Goal: Task Accomplishment & Management: Manage account settings

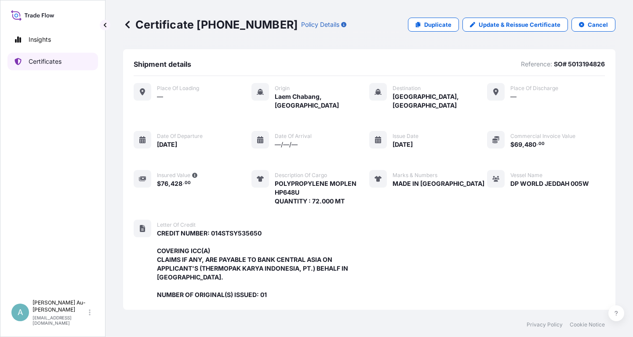
click at [37, 63] on p "Certificates" at bounding box center [45, 61] width 33 height 9
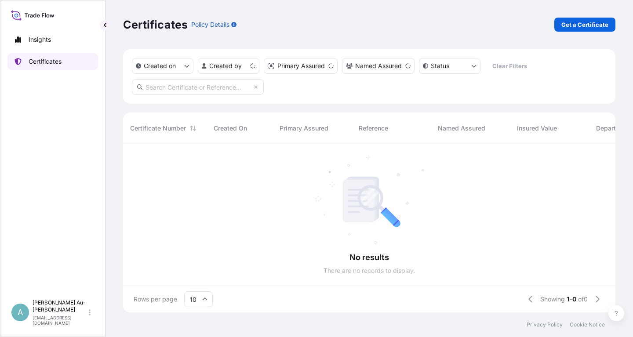
scroll to position [173, 493]
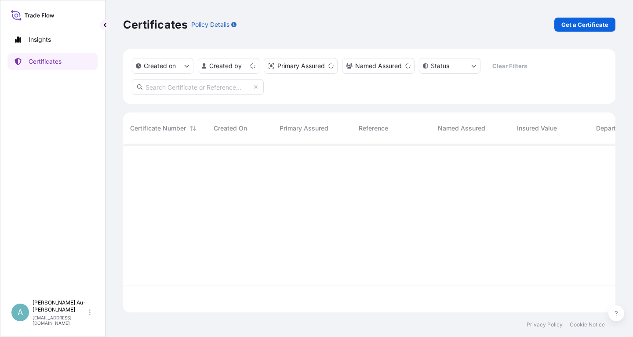
click at [185, 91] on input "text" at bounding box center [198, 87] width 132 height 16
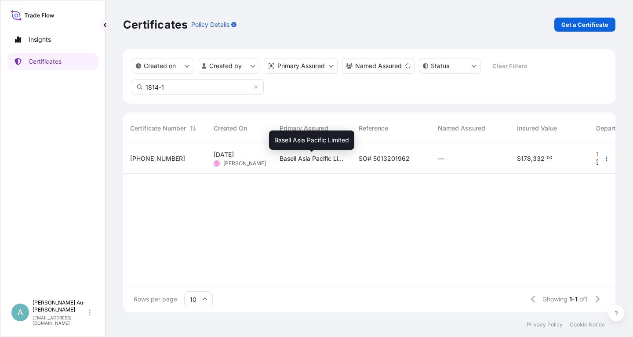
type input "1814-1"
click at [318, 162] on span "Basell Asia Pacific Limited" at bounding box center [312, 158] width 65 height 9
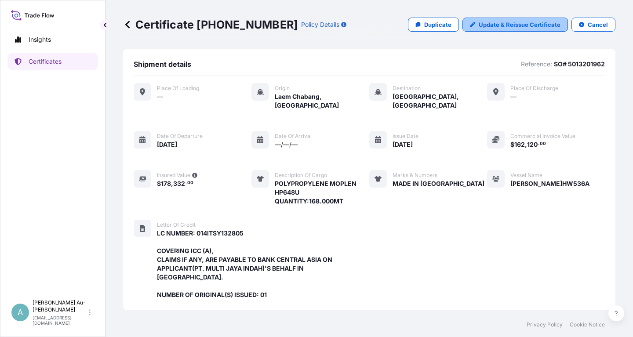
click at [501, 22] on p "Update & Reissue Certificate" at bounding box center [520, 24] width 82 height 9
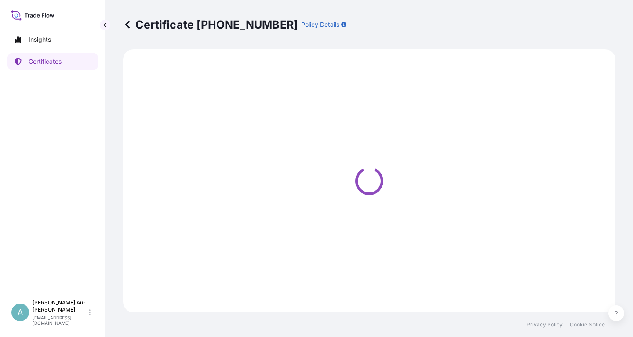
select select "Sea"
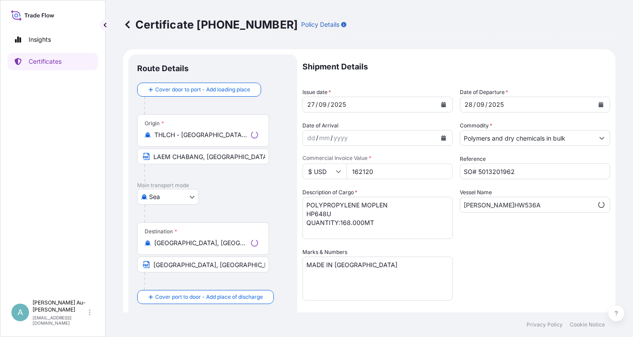
scroll to position [27, 0]
select select "32034"
click at [441, 104] on button "Calendar" at bounding box center [444, 105] width 14 height 14
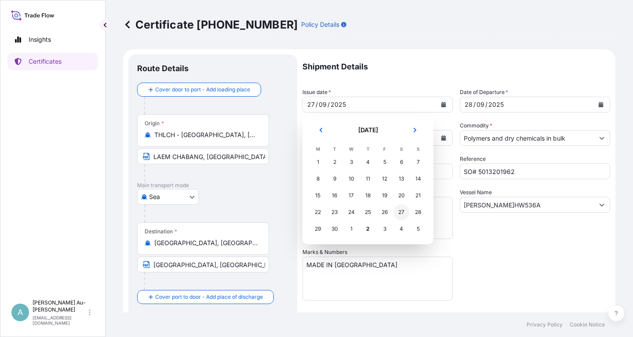
click at [401, 213] on div "27" at bounding box center [402, 213] width 16 height 16
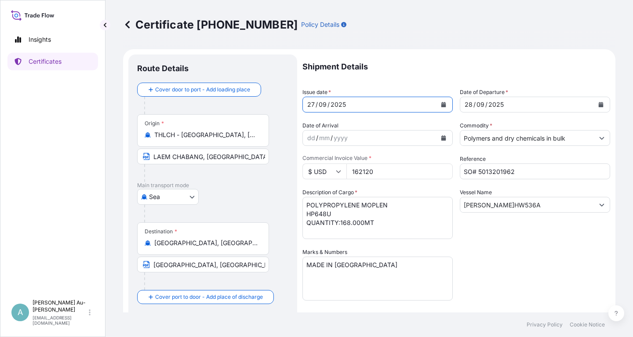
click at [480, 257] on div "Shipment Details Issue date * [DATE] Date of Departure * [DATE] Date of Arrival…" at bounding box center [457, 281] width 308 height 453
click at [153, 266] on input "[GEOGRAPHIC_DATA], [GEOGRAPHIC_DATA], [GEOGRAPHIC_DATA]" at bounding box center [203, 265] width 132 height 16
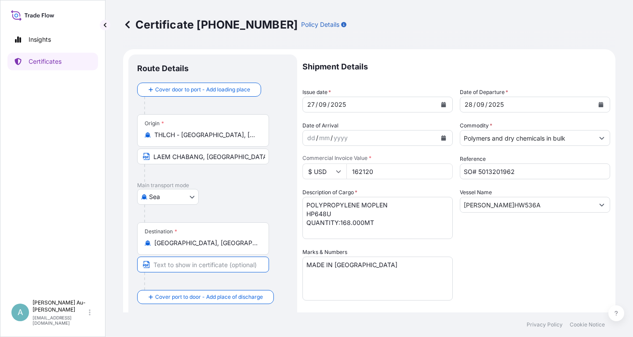
scroll to position [0, 0]
click at [167, 266] on input "Text to appear on certificate" at bounding box center [203, 265] width 132 height 16
paste input "[GEOGRAPHIC_DATA], [GEOGRAPHIC_DATA], [GEOGRAPHIC_DATA]"
type input "[GEOGRAPHIC_DATA], [GEOGRAPHIC_DATA], [GEOGRAPHIC_DATA]"
click at [500, 256] on div "Shipment Details Issue date * [DATE] Date of Departure * [DATE] Date of Arrival…" at bounding box center [457, 281] width 308 height 453
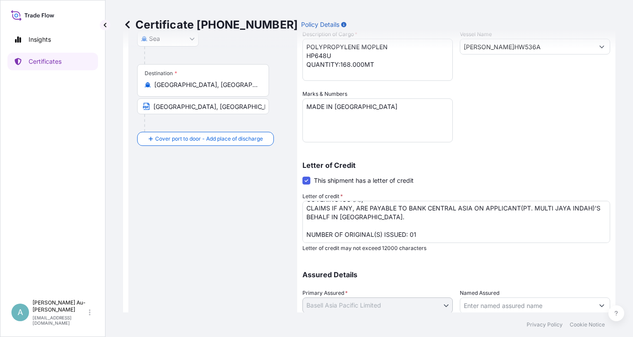
scroll to position [219, 0]
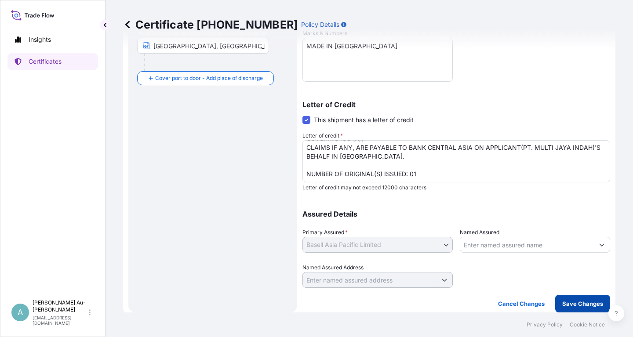
click at [563, 300] on button "Save Changes" at bounding box center [583, 304] width 55 height 18
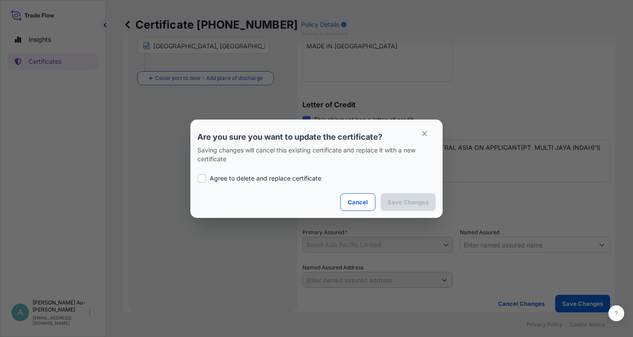
click at [280, 178] on p "Agree to delete and replace certificate" at bounding box center [266, 178] width 112 height 9
checkbox input "true"
click at [426, 206] on p "Save Changes" at bounding box center [408, 202] width 41 height 9
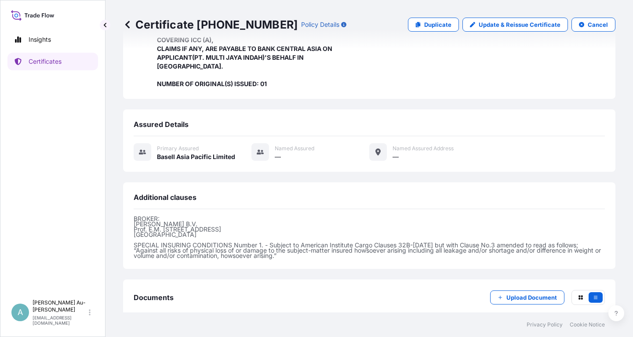
scroll to position [242, 0]
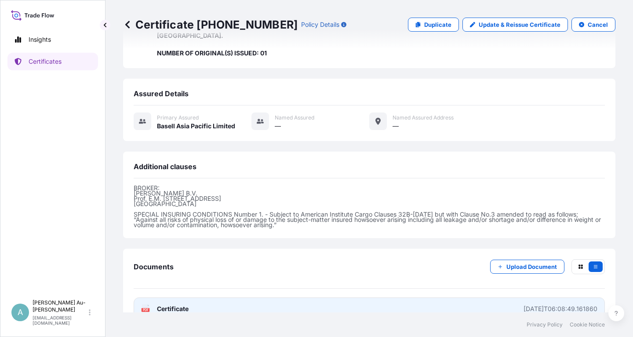
click at [188, 305] on span "Certificate" at bounding box center [173, 309] width 32 height 9
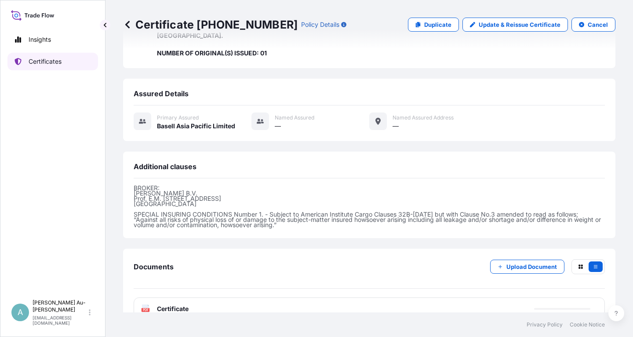
click at [56, 64] on p "Certificates" at bounding box center [45, 61] width 33 height 9
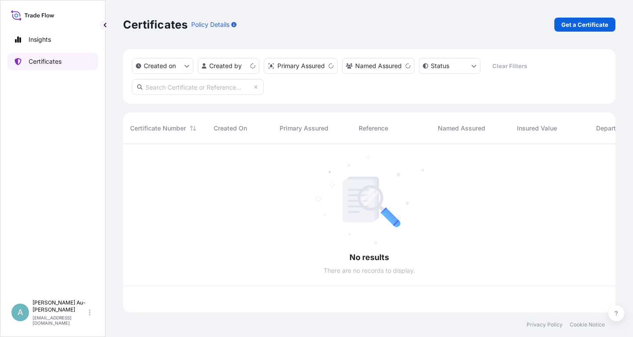
scroll to position [173, 493]
click at [205, 89] on input "text" at bounding box center [198, 87] width 132 height 16
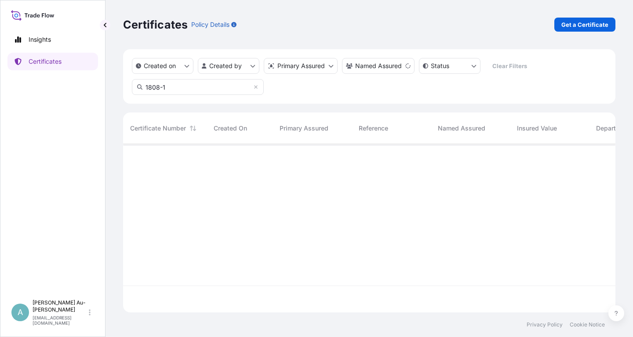
type input "1808-1"
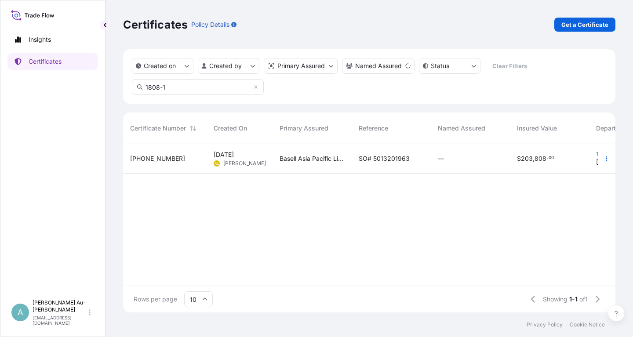
click at [379, 159] on span "SO# 5013201963" at bounding box center [384, 158] width 51 height 9
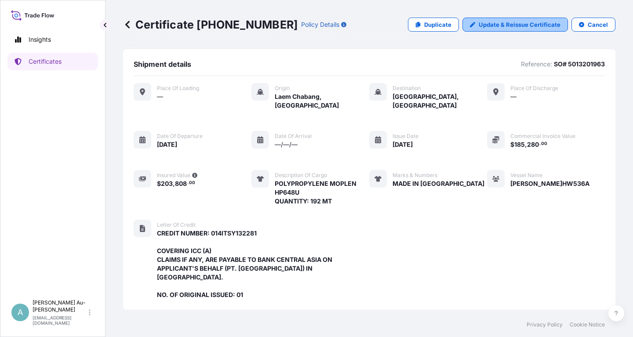
click at [508, 26] on p "Update & Reissue Certificate" at bounding box center [520, 24] width 82 height 9
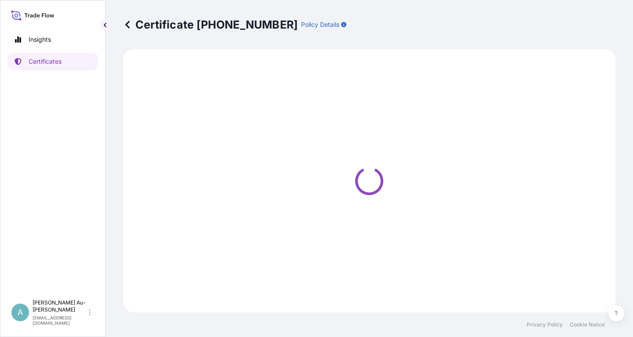
select select "Sea"
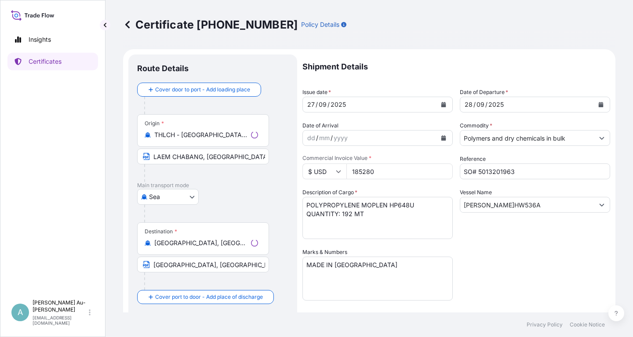
select select "32034"
click at [445, 106] on icon "Calendar" at bounding box center [444, 104] width 5 height 5
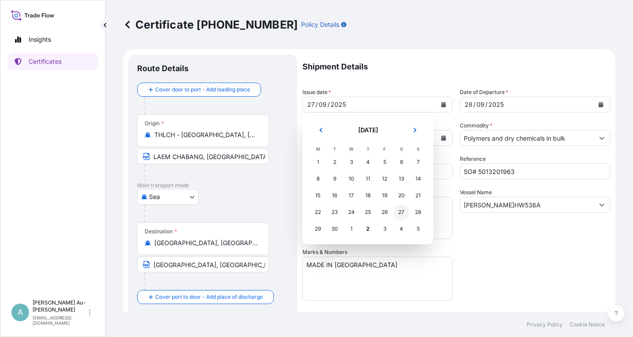
click at [398, 212] on div "27" at bounding box center [402, 213] width 16 height 16
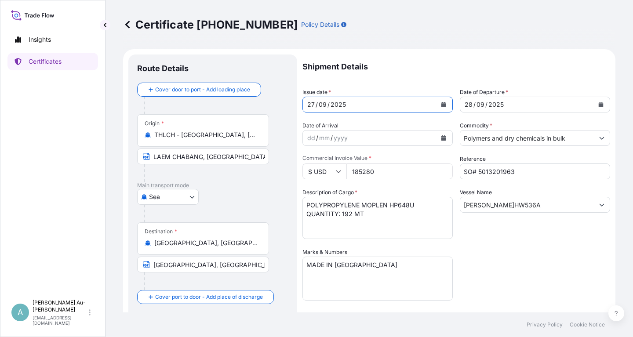
drag, startPoint x: 530, startPoint y: 279, endPoint x: 517, endPoint y: 280, distance: 13.7
click at [530, 278] on div "Shipment Details Issue date * [DATE] Date of Departure * [DATE] Date of Arrival…" at bounding box center [457, 281] width 308 height 453
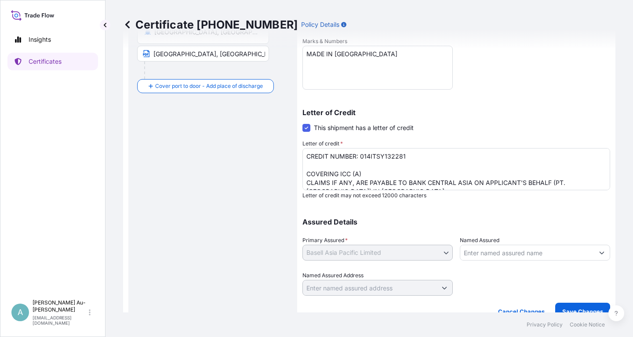
scroll to position [219, 0]
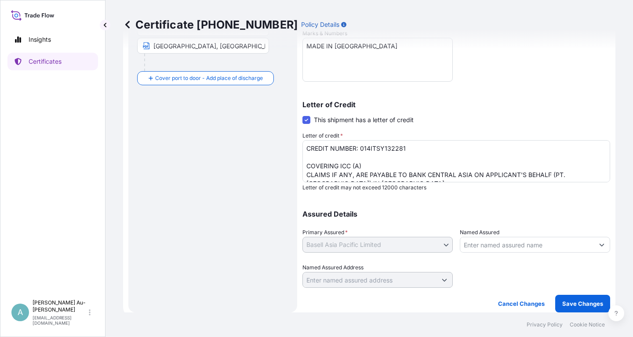
click at [153, 46] on div "Certificate [PHONE_NUMBER] Policy Details" at bounding box center [369, 24] width 493 height 49
drag, startPoint x: 154, startPoint y: 45, endPoint x: 166, endPoint y: 46, distance: 11.4
click at [166, 46] on div "Certificate [PHONE_NUMBER] Policy Details" at bounding box center [369, 24] width 493 height 49
click at [150, 51] on input "[GEOGRAPHIC_DATA], [GEOGRAPHIC_DATA], [GEOGRAPHIC_DATA]" at bounding box center [203, 46] width 132 height 16
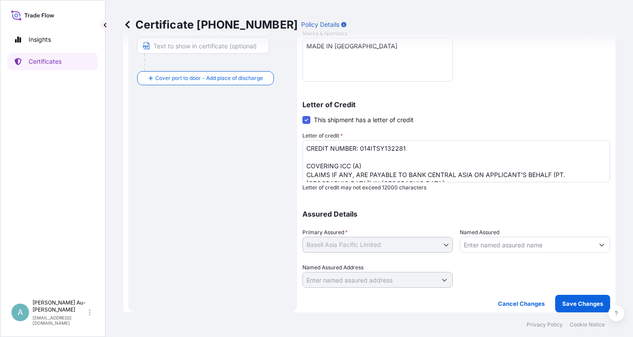
click at [162, 45] on div "Certificate [PHONE_NUMBER] Policy Details" at bounding box center [369, 24] width 493 height 49
click at [147, 47] on div "Certificate [PHONE_NUMBER] Policy Details" at bounding box center [369, 24] width 493 height 49
click at [162, 46] on div "Certificate [PHONE_NUMBER] Policy Details" at bounding box center [369, 24] width 493 height 49
click at [186, 47] on div "Certificate [PHONE_NUMBER] Policy Details" at bounding box center [369, 24] width 493 height 49
click at [188, 48] on div "Certificate [PHONE_NUMBER] Policy Details" at bounding box center [369, 24] width 493 height 49
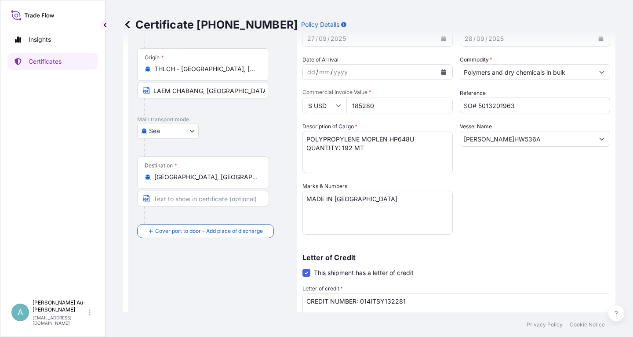
scroll to position [61, 0]
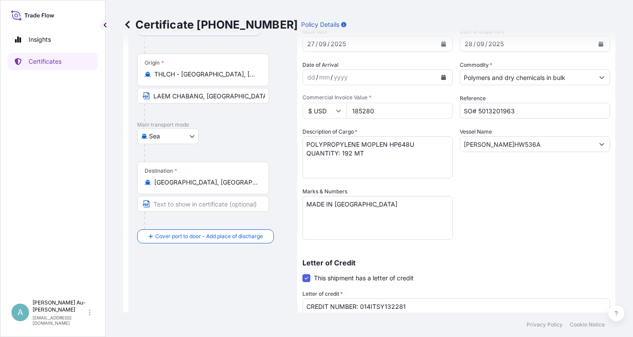
click at [229, 203] on input "Text to appear on certificate" at bounding box center [203, 204] width 132 height 16
paste input "[GEOGRAPHIC_DATA], [GEOGRAPHIC_DATA], [GEOGRAPHIC_DATA]"
type input "[GEOGRAPHIC_DATA], [GEOGRAPHIC_DATA], [GEOGRAPHIC_DATA]"
drag, startPoint x: 548, startPoint y: 255, endPoint x: 536, endPoint y: 256, distance: 11.9
click at [545, 255] on div "Letter of Credit This shipment has a letter of credit Letter of credit * CREDIT…" at bounding box center [457, 299] width 308 height 101
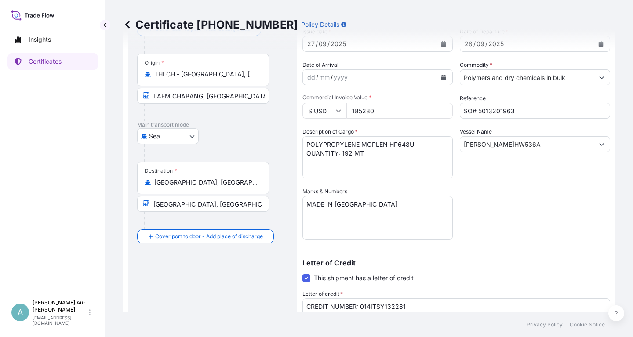
scroll to position [219, 0]
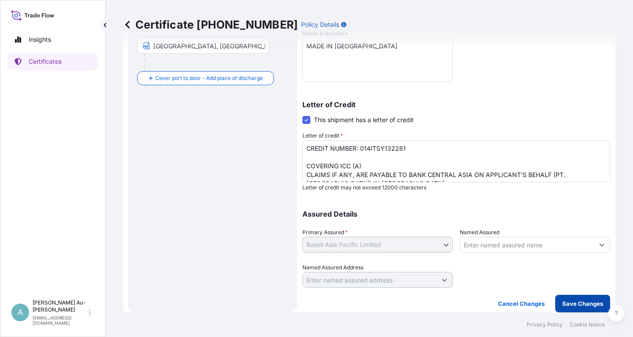
click at [575, 306] on p "Save Changes" at bounding box center [583, 304] width 41 height 9
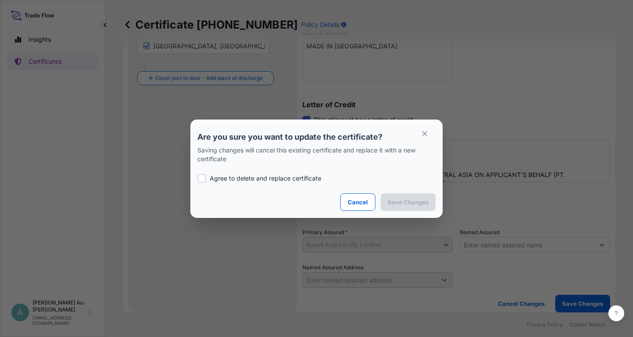
click at [222, 181] on p "Agree to delete and replace certificate" at bounding box center [266, 178] width 112 height 9
checkbox input "true"
click at [403, 208] on button "Save Changes" at bounding box center [408, 203] width 55 height 18
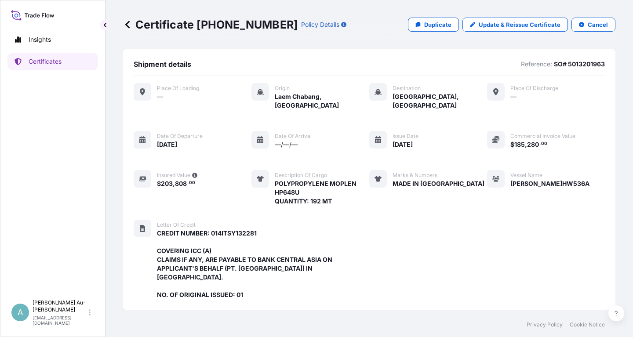
scroll to position [251, 0]
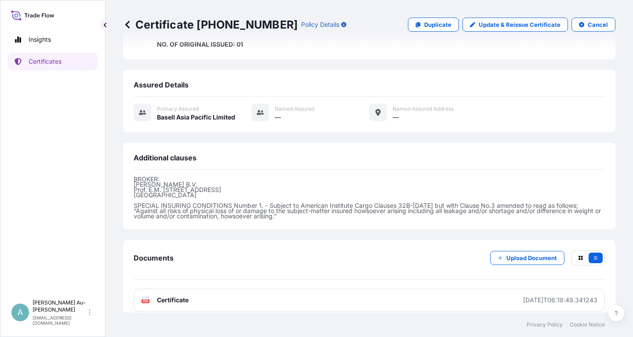
click at [202, 293] on link "PDF Certificate [DATE]T06:18:49.341243" at bounding box center [370, 300] width 472 height 23
click at [36, 64] on p "Certificates" at bounding box center [45, 61] width 33 height 9
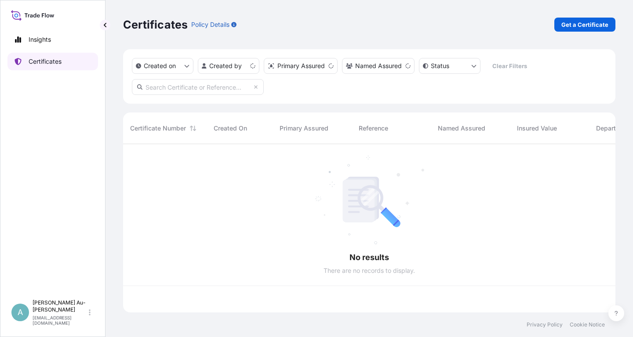
scroll to position [173, 493]
click at [225, 89] on input "text" at bounding box center [198, 87] width 132 height 16
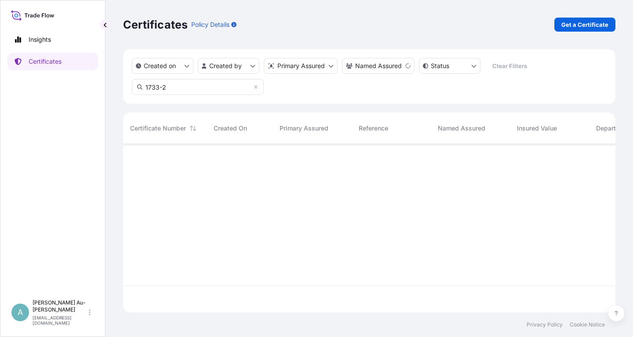
type input "1733-2"
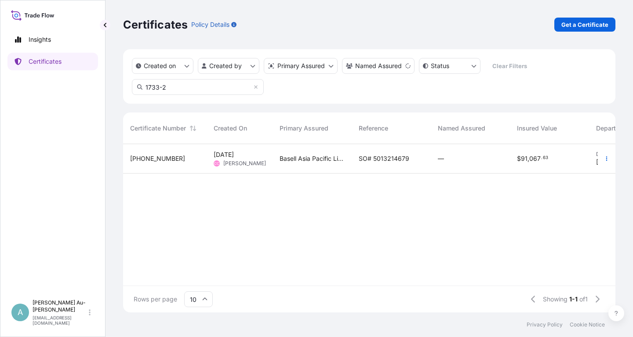
click at [380, 158] on span "SO# 5013214679" at bounding box center [384, 158] width 51 height 9
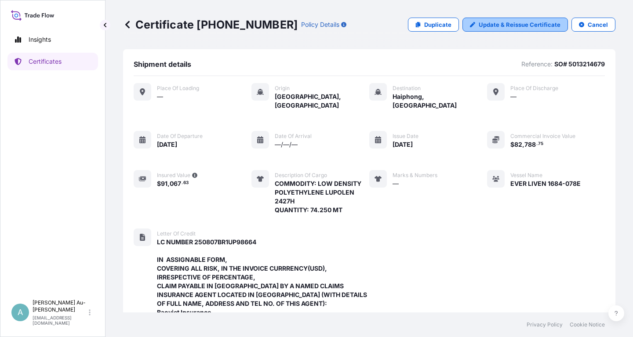
click at [515, 24] on p "Update & Reissue Certificate" at bounding box center [520, 24] width 82 height 9
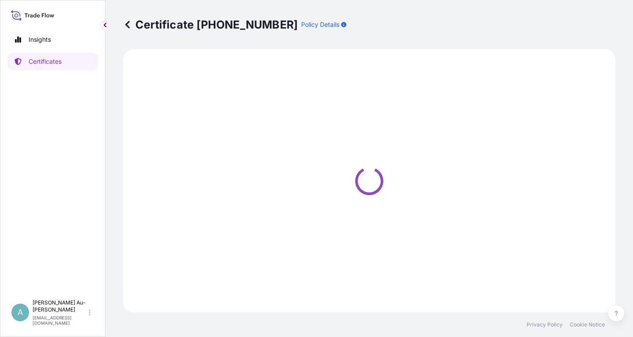
select select "Sea"
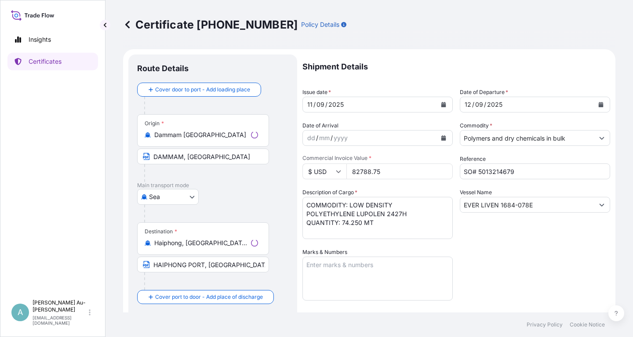
select select "32034"
click at [436, 102] on div "[DATE]" at bounding box center [370, 105] width 134 height 16
click at [442, 104] on icon "Calendar" at bounding box center [443, 104] width 5 height 5
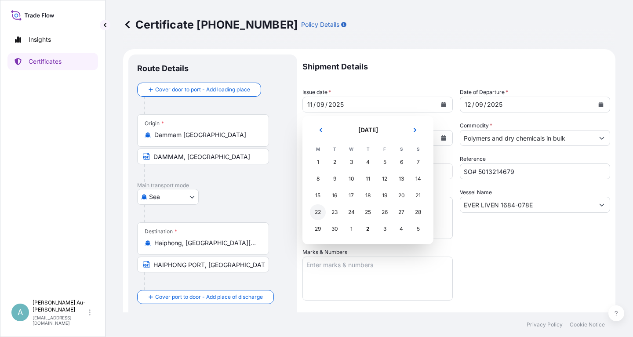
click at [322, 214] on div "22" at bounding box center [318, 213] width 16 height 16
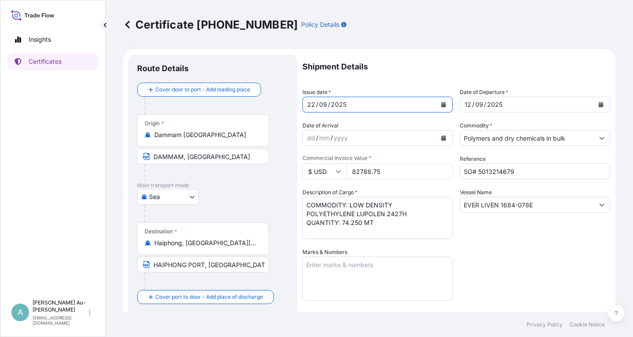
click at [597, 104] on button "Calendar" at bounding box center [601, 105] width 14 height 14
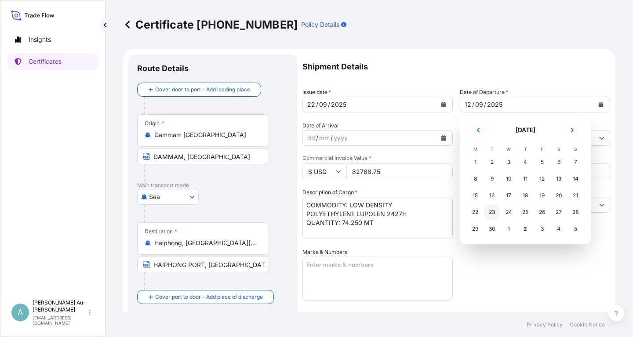
click at [494, 215] on div "23" at bounding box center [492, 213] width 16 height 16
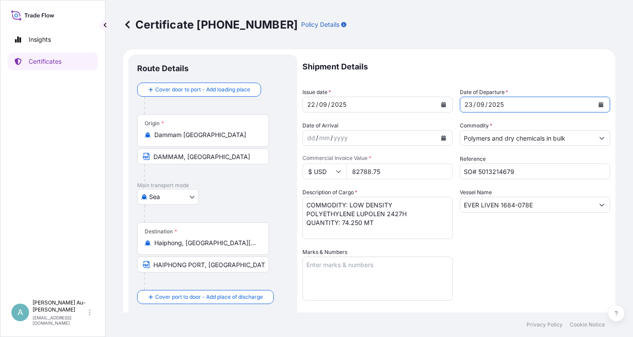
drag, startPoint x: 531, startPoint y: 272, endPoint x: 526, endPoint y: 270, distance: 5.7
click at [528, 271] on div "Shipment Details Issue date * [DATE] Date of Departure * [DATE] Date of Arrival…" at bounding box center [457, 281] width 308 height 453
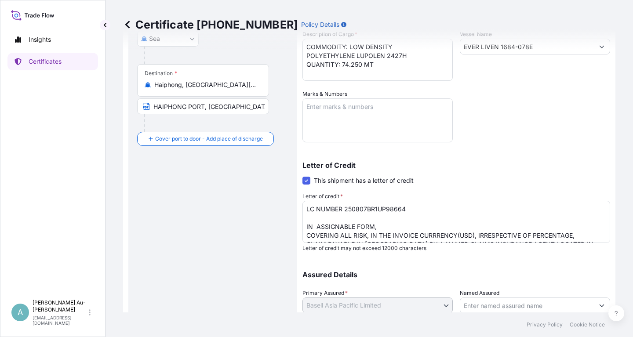
scroll to position [71, 0]
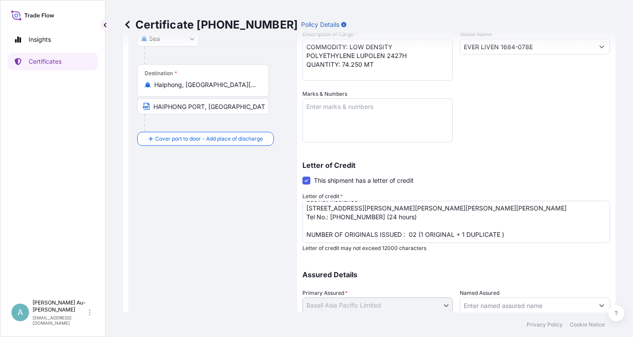
click at [151, 282] on div "Certificate [PHONE_NUMBER] Policy Details Route Details Cover door to port - Ad…" at bounding box center [370, 156] width 528 height 313
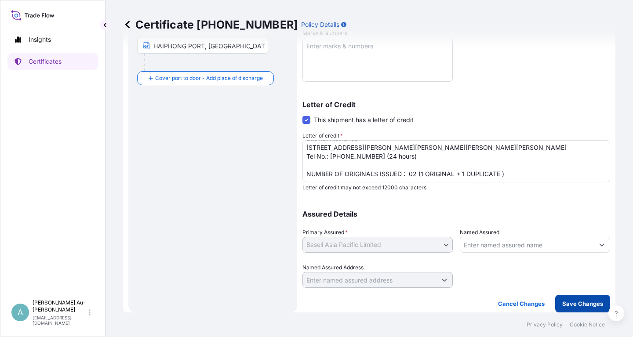
click at [579, 301] on p "Save Changes" at bounding box center [583, 304] width 41 height 9
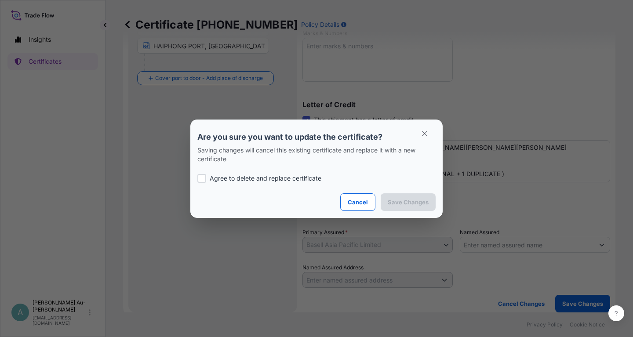
click at [200, 178] on div at bounding box center [201, 178] width 9 height 9
checkbox input "true"
click at [405, 206] on p "Save Changes" at bounding box center [408, 202] width 41 height 9
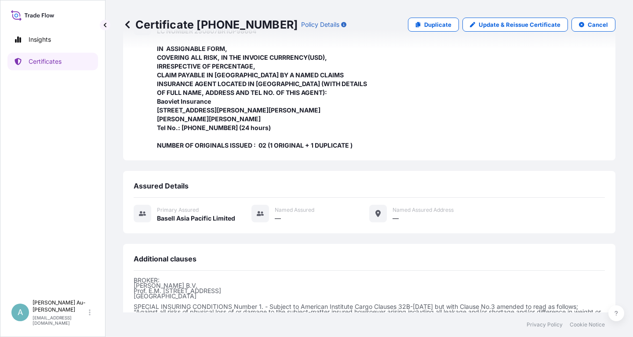
scroll to position [312, 0]
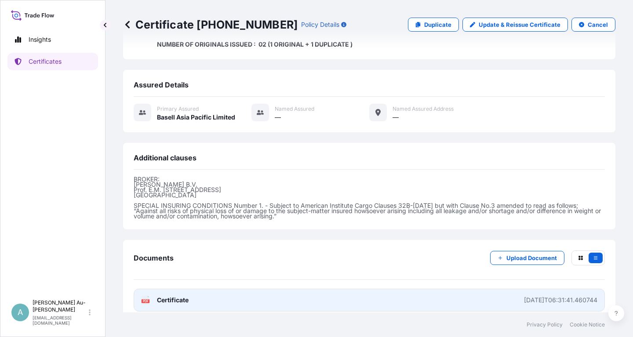
click at [183, 296] on span "Certificate" at bounding box center [173, 300] width 32 height 9
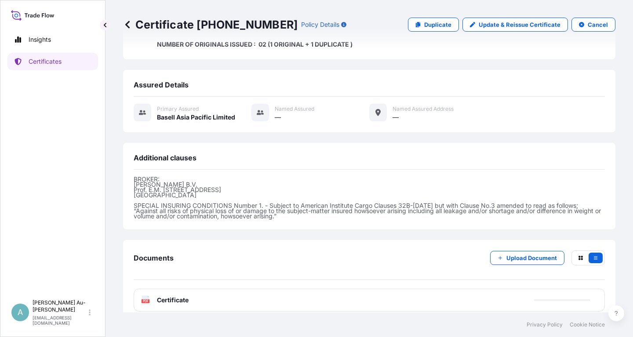
click at [74, 65] on link "Certificates" at bounding box center [52, 62] width 91 height 18
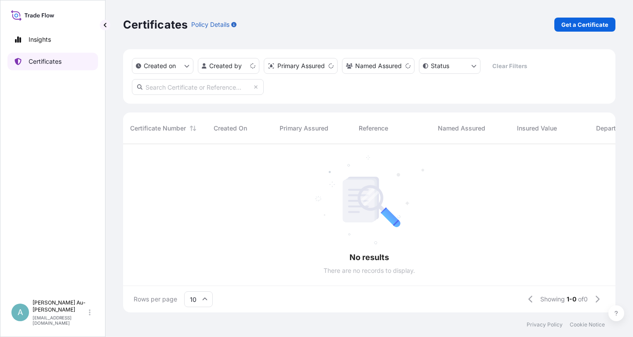
scroll to position [173, 493]
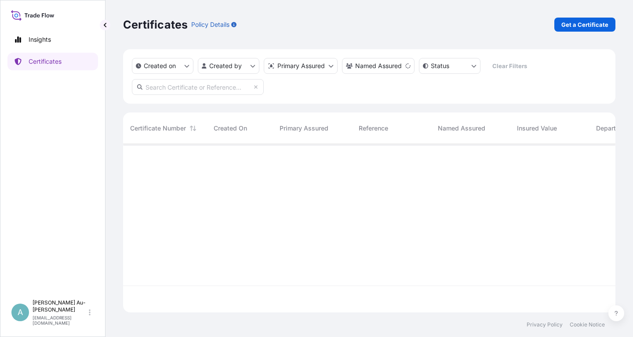
click at [223, 88] on input "text" at bounding box center [198, 87] width 132 height 16
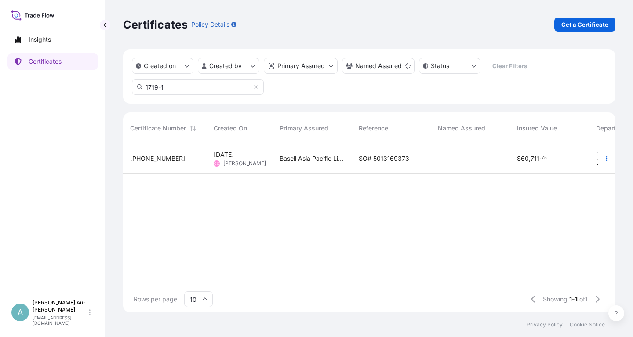
type input "1719-1"
click at [373, 159] on span "SO# 5013169373" at bounding box center [384, 158] width 51 height 9
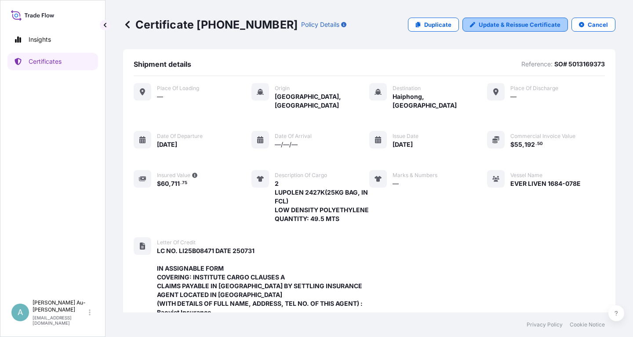
click at [498, 25] on p "Update & Reissue Certificate" at bounding box center [520, 24] width 82 height 9
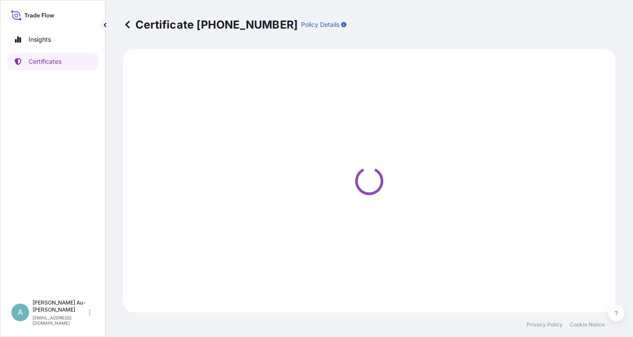
select select "Sea"
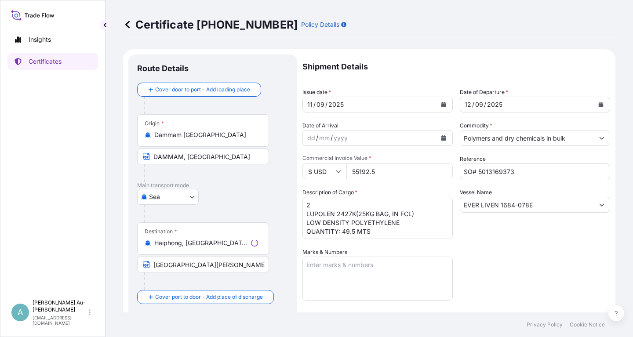
select select "32034"
click at [444, 105] on icon "Calendar" at bounding box center [444, 104] width 5 height 5
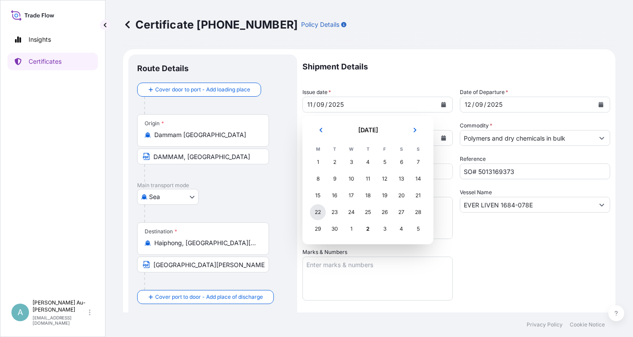
click at [318, 214] on div "22" at bounding box center [318, 213] width 16 height 16
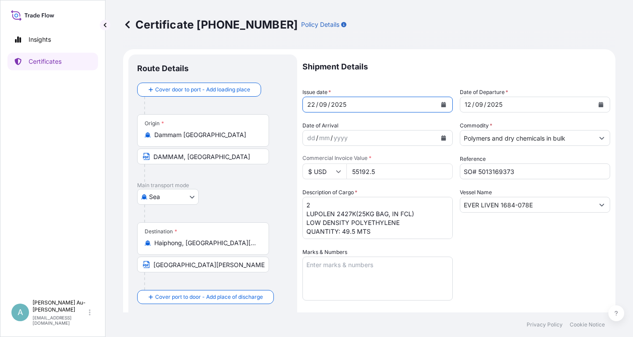
click at [604, 107] on button "Calendar" at bounding box center [601, 105] width 14 height 14
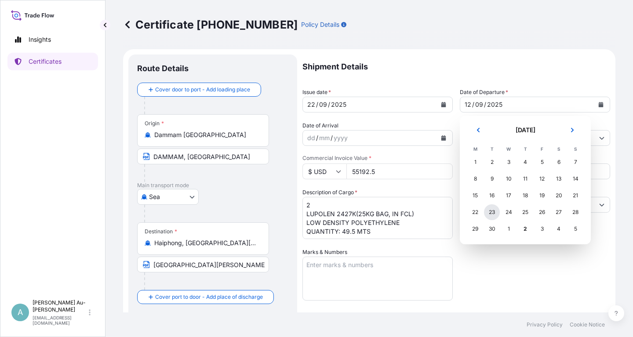
click at [491, 215] on div "23" at bounding box center [492, 213] width 16 height 16
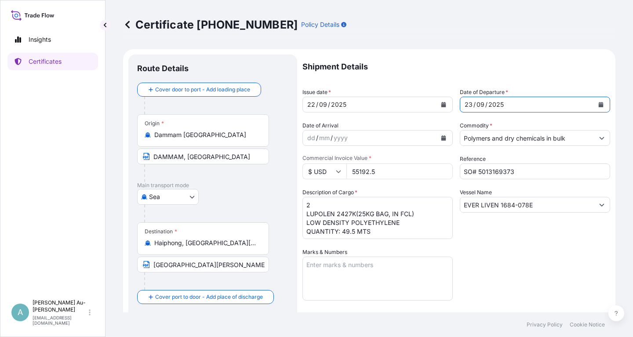
click at [521, 271] on div "Shipment Details Issue date * [DATE] Date of Departure * [DATE] Date of Arrival…" at bounding box center [457, 281] width 308 height 453
click at [351, 215] on textarea "2 LUPOLEN 2427K(25KG BAG, IN FCL) LOW DENSITY POLYETHYLENE QUANTITY: 49.5 MTS" at bounding box center [378, 218] width 150 height 42
type textarea "2 LUPOLEN 2427H(25KG BAG, IN FCL) LOW DENSITY POLYETHYLENE QUANTITY: 49.5 MTS"
click at [536, 246] on div "Shipment Details Issue date * [DATE] Date of Departure * [DATE] Date of Arrival…" at bounding box center [457, 281] width 308 height 453
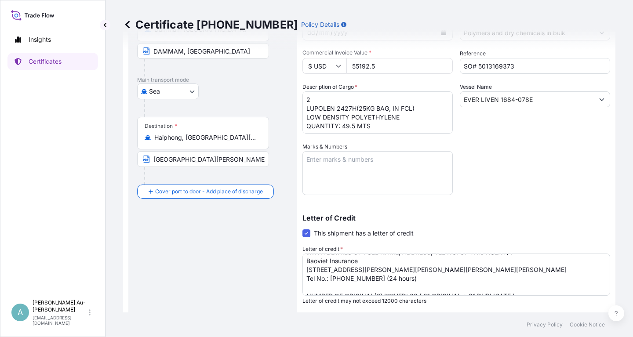
scroll to position [219, 0]
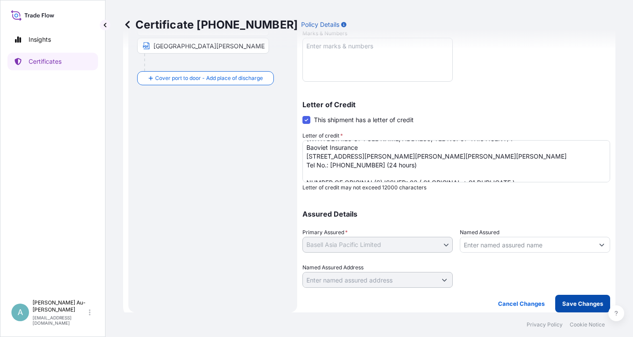
click at [583, 305] on p "Save Changes" at bounding box center [583, 304] width 41 height 9
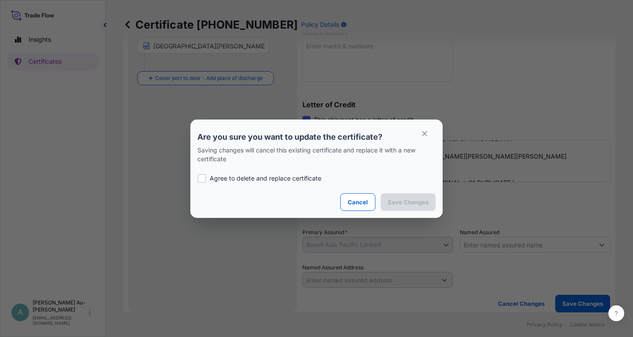
click at [227, 179] on p "Agree to delete and replace certificate" at bounding box center [266, 178] width 112 height 9
checkbox input "true"
click at [397, 201] on p "Save Changes" at bounding box center [408, 202] width 41 height 9
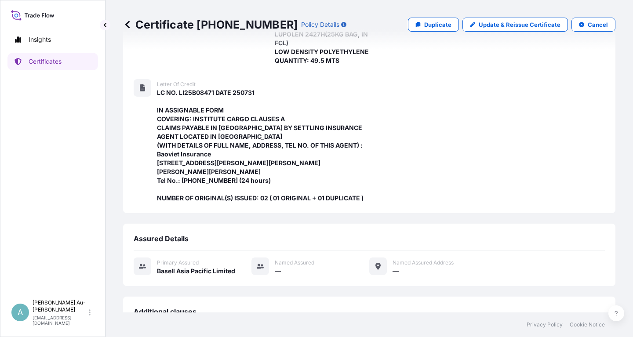
scroll to position [312, 0]
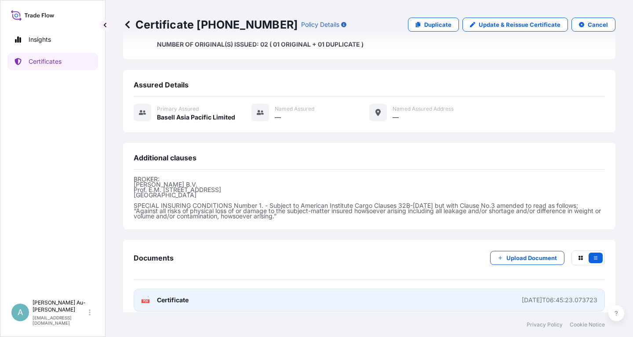
click at [190, 292] on link "PDF Certificate [DATE]T06:45:23.073723" at bounding box center [370, 300] width 472 height 23
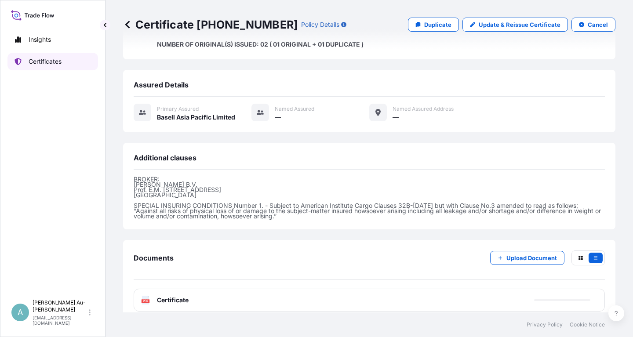
click at [61, 68] on link "Certificates" at bounding box center [52, 62] width 91 height 18
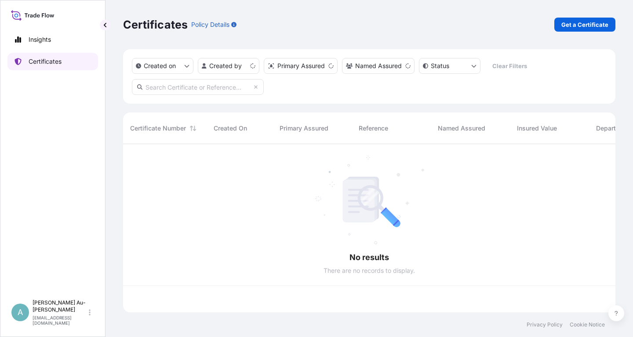
scroll to position [173, 493]
click at [182, 88] on input "text" at bounding box center [198, 87] width 132 height 16
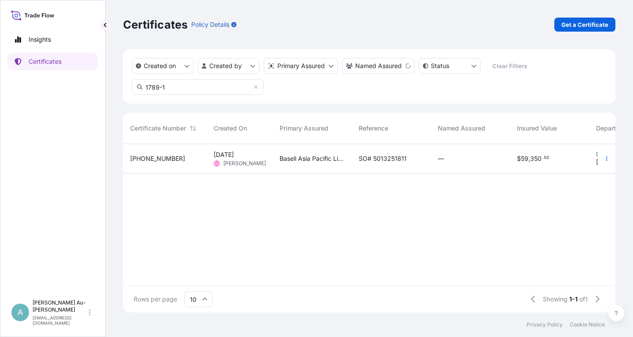
type input "1789-1"
click at [366, 162] on span "SO# 5013251811" at bounding box center [383, 158] width 48 height 9
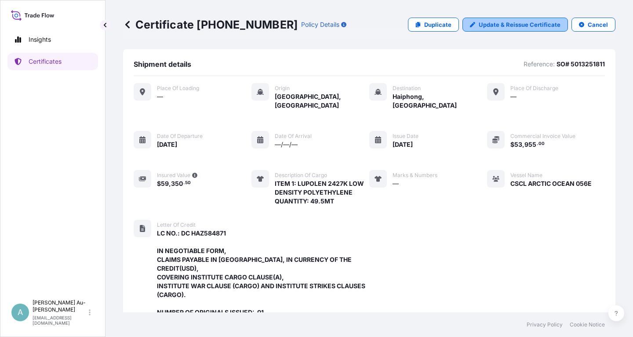
click at [506, 29] on link "Update & Reissue Certificate" at bounding box center [516, 25] width 106 height 14
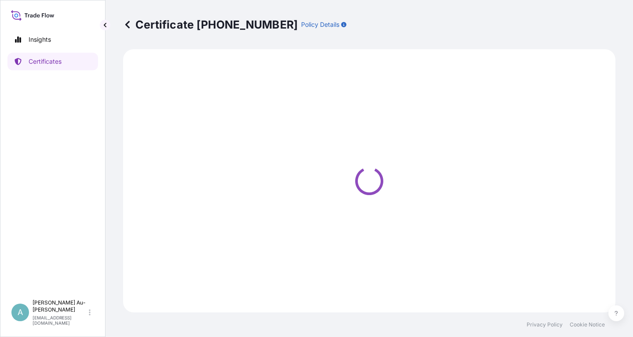
select select "Sea"
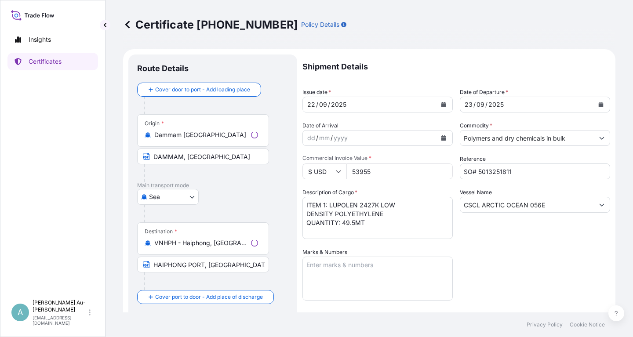
select select "32034"
click at [443, 105] on icon "Calendar" at bounding box center [444, 104] width 5 height 5
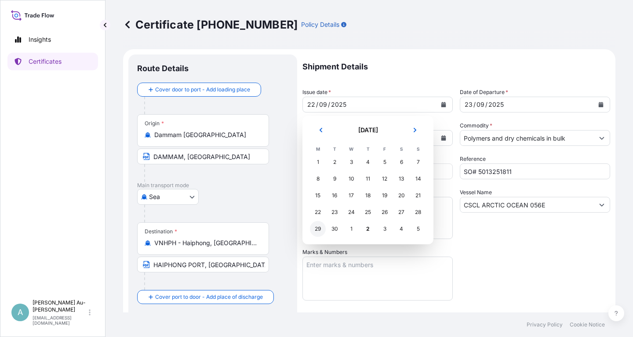
click at [319, 232] on div "29" at bounding box center [318, 229] width 16 height 16
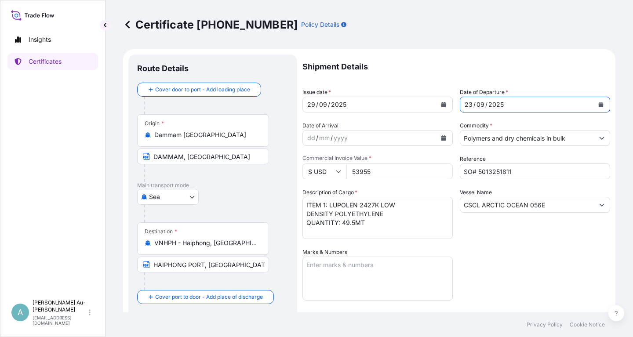
click at [599, 104] on icon "Calendar" at bounding box center [601, 104] width 5 height 5
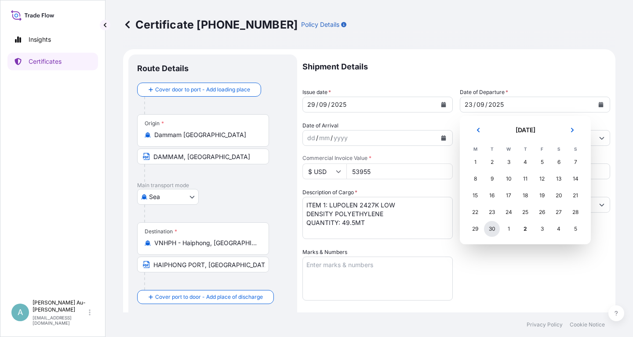
click at [491, 233] on div "30" at bounding box center [492, 229] width 16 height 16
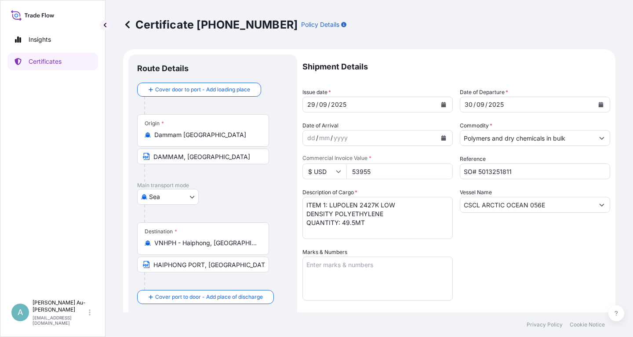
drag, startPoint x: 523, startPoint y: 264, endPoint x: 530, endPoint y: 263, distance: 6.7
click at [530, 263] on div "Shipment Details Issue date * [DATE] Date of Departure * [DATE] Date of Arrival…" at bounding box center [457, 281] width 308 height 453
click at [500, 274] on div "Shipment Details Issue date * [DATE] Date of Departure * [DATE] Date of Arrival…" at bounding box center [457, 281] width 308 height 453
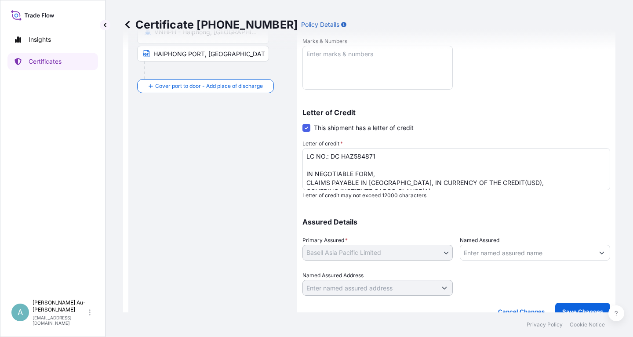
scroll to position [219, 0]
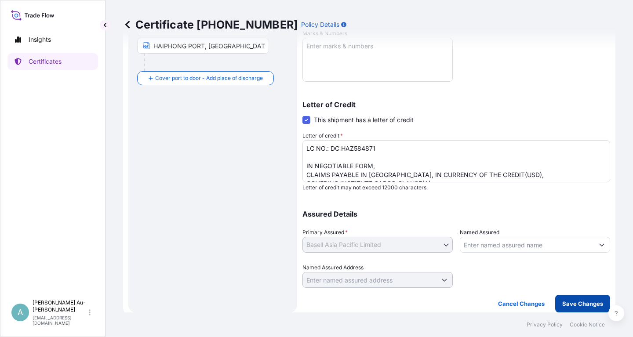
click at [570, 303] on p "Save Changes" at bounding box center [583, 304] width 41 height 9
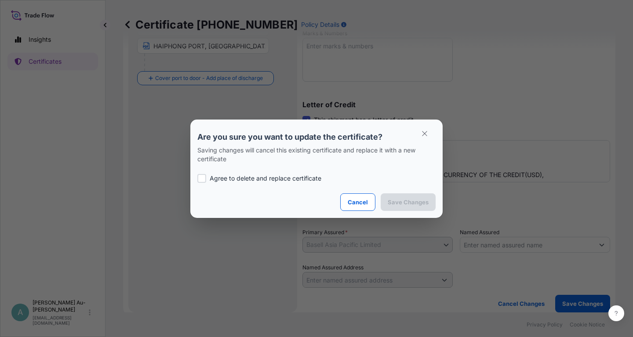
click at [216, 178] on p "Agree to delete and replace certificate" at bounding box center [266, 178] width 112 height 9
checkbox input "true"
click at [409, 201] on p "Save Changes" at bounding box center [408, 202] width 41 height 9
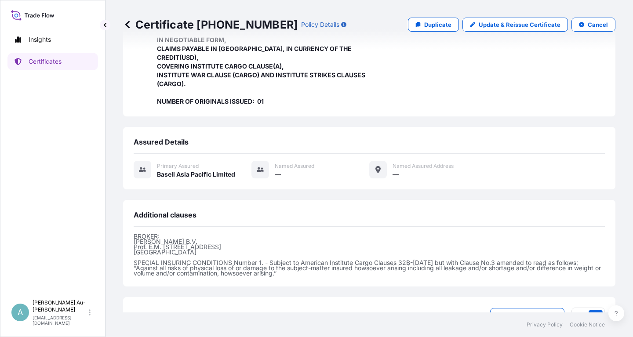
scroll to position [260, 0]
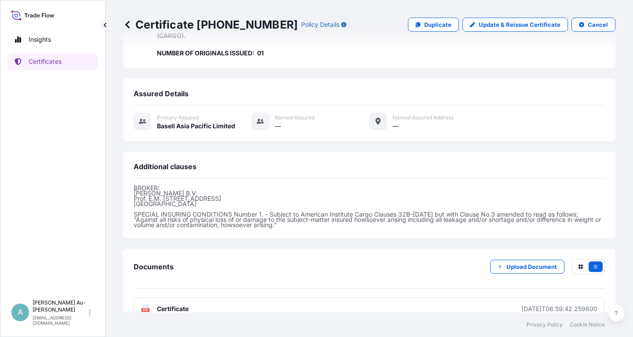
click at [305, 298] on link "PDF Certificate [DATE]T06:59:42.259800" at bounding box center [370, 309] width 472 height 23
